Goal: Task Accomplishment & Management: Manage account settings

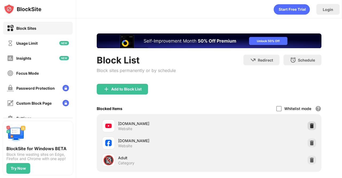
click at [309, 123] on img at bounding box center [311, 125] width 5 height 5
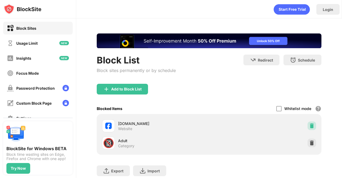
click at [309, 123] on img at bounding box center [311, 125] width 5 height 5
